Goal: Task Accomplishment & Management: Use online tool/utility

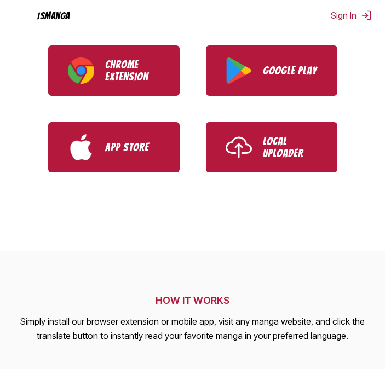
scroll to position [383, 0]
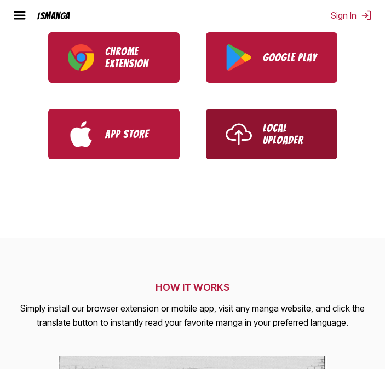
click at [268, 141] on p "Local Uploader" at bounding box center [290, 134] width 55 height 24
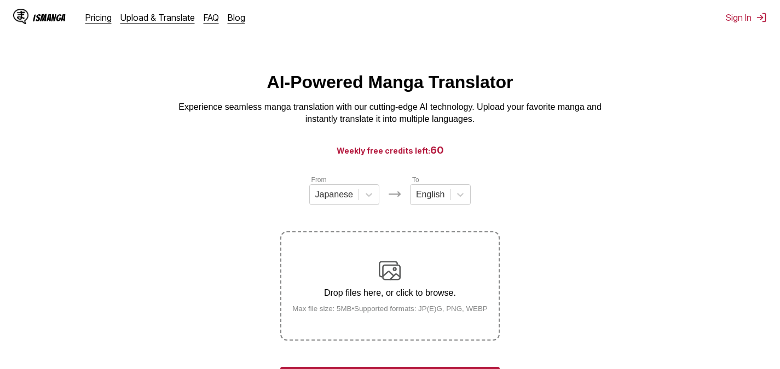
click at [384, 250] on label "Drop files here, or click to browse. Max file size: 5MB • Supported formats: JP…" at bounding box center [389, 286] width 217 height 107
click at [0, 0] on input "Drop files here, or click to browse. Max file size: 5MB • Supported formats: JP…" at bounding box center [0, 0] width 0 height 0
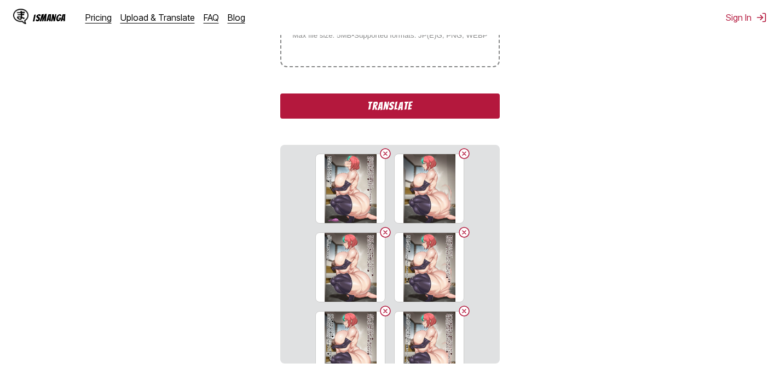
click at [384, 115] on button "Translate" at bounding box center [389, 106] width 219 height 25
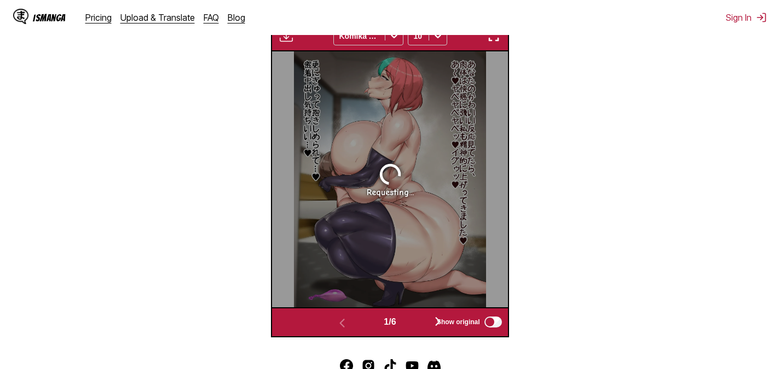
scroll to position [397, 0]
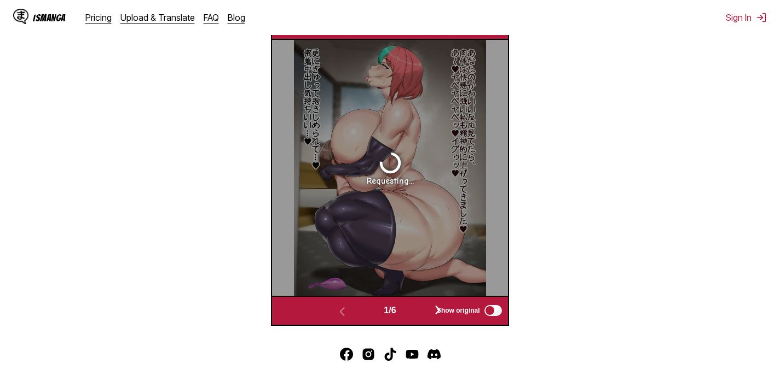
click at [384, 312] on span "Show original" at bounding box center [458, 311] width 43 height 8
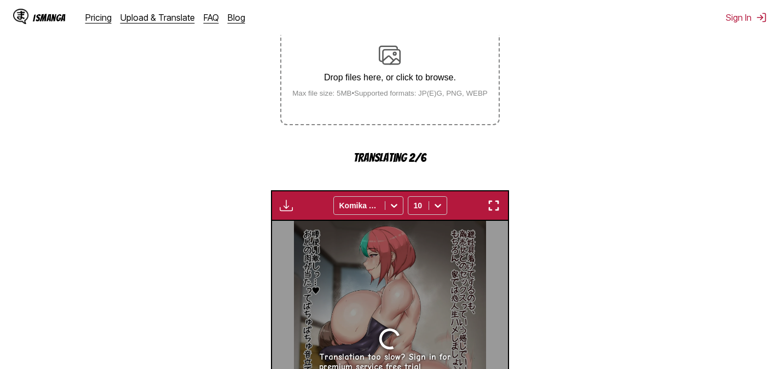
scroll to position [178, 0]
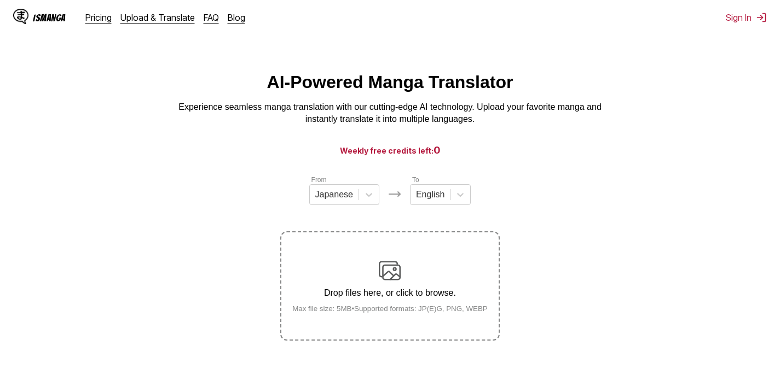
scroll to position [137, 0]
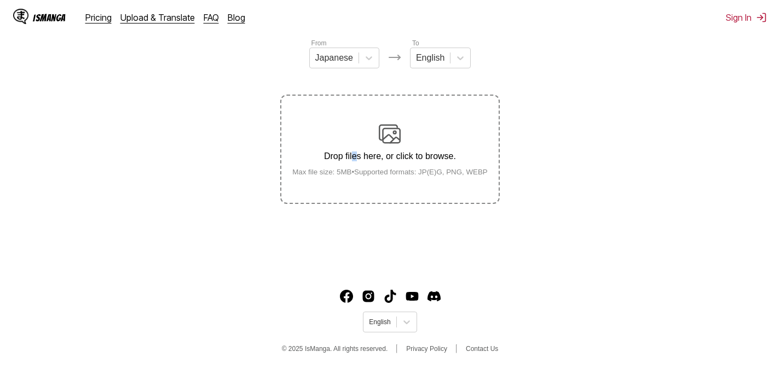
click at [355, 136] on div "Drop files here, or click to browse. Max file size: 5MB • Supported formats: JP…" at bounding box center [389, 149] width 213 height 53
click at [0, 0] on input "Drop files here, or click to browse. Max file size: 5MB • Supported formats: JP…" at bounding box center [0, 0] width 0 height 0
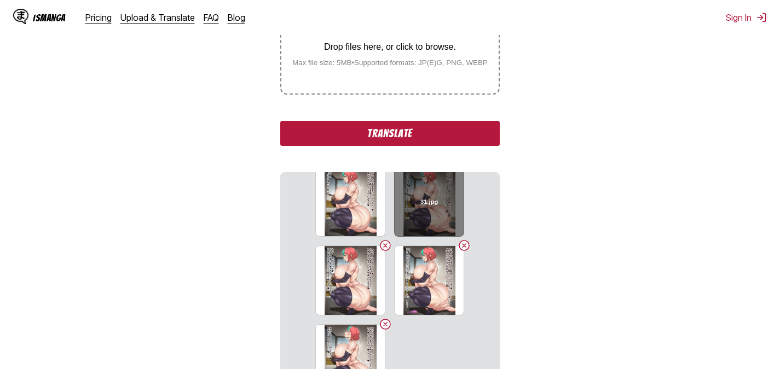
scroll to position [26, 0]
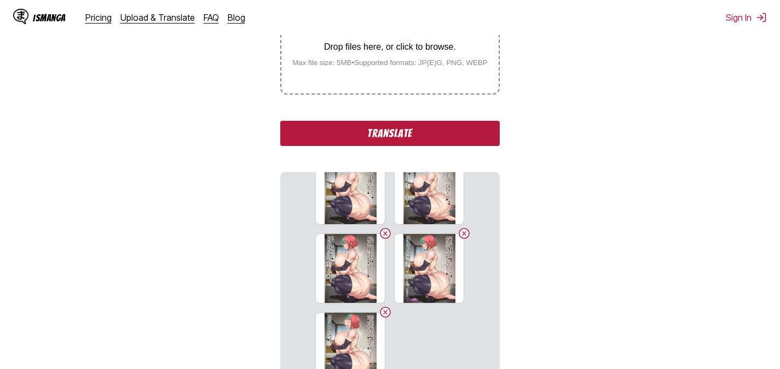
click at [398, 142] on button "Translate" at bounding box center [389, 133] width 219 height 25
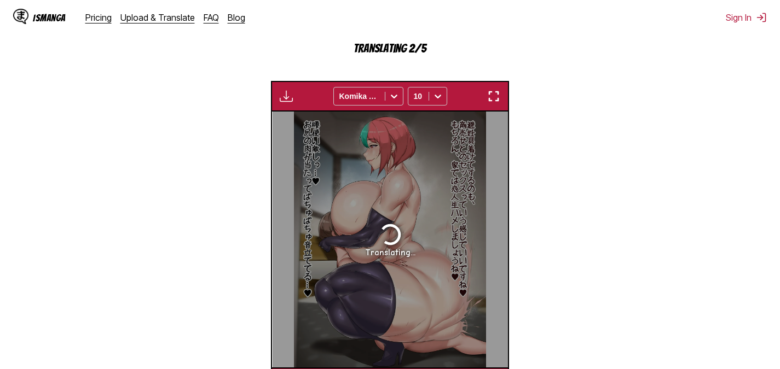
scroll to position [0, 0]
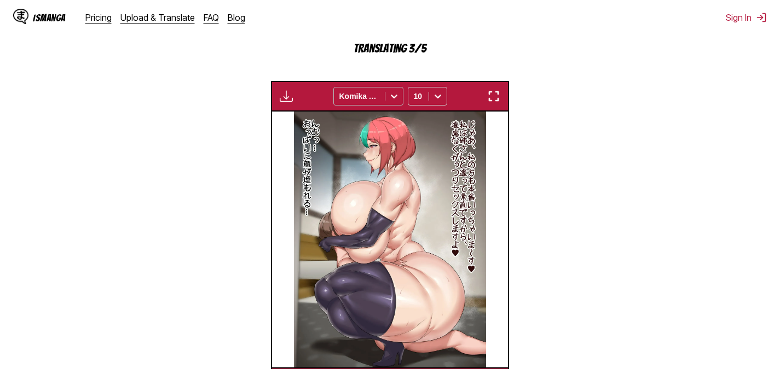
click at [385, 99] on div at bounding box center [394, 97] width 18 height 18
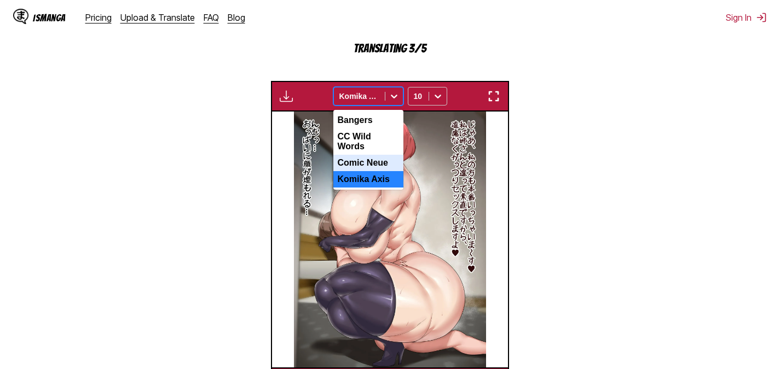
click at [381, 156] on div "Comic Neue" at bounding box center [368, 163] width 70 height 16
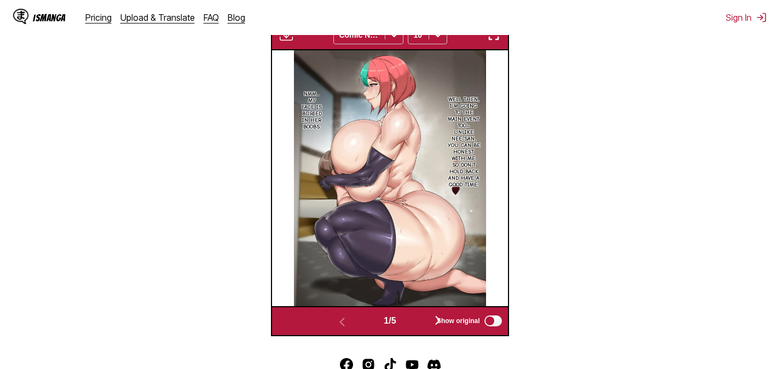
click at [495, 35] on img "button" at bounding box center [493, 34] width 13 height 13
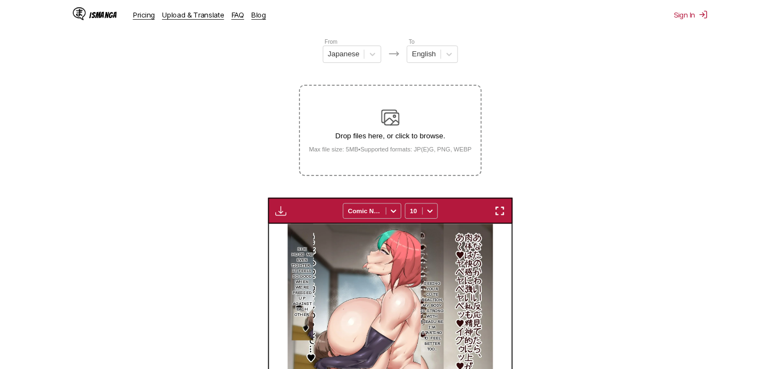
scroll to position [0, 942]
